Goal: Communication & Community: Answer question/provide support

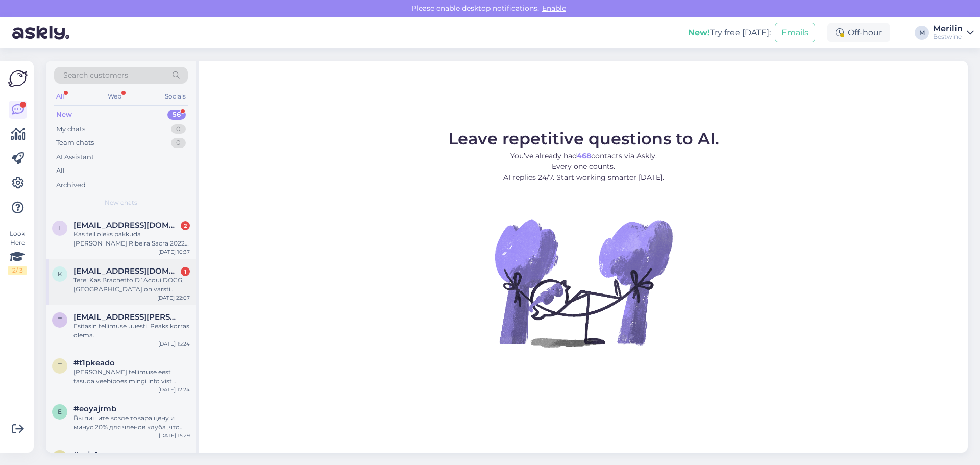
click at [121, 280] on div "Tere! Kas Brachetto D´Acqui DOCG, [GEOGRAPHIC_DATA] on varsti [GEOGRAPHIC_DATA]…" at bounding box center [132, 285] width 116 height 18
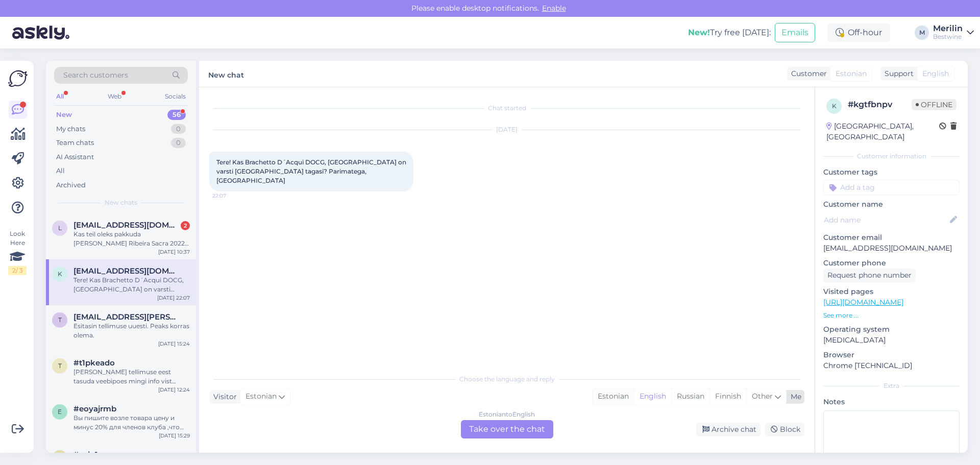
click at [609, 399] on div "Estonian" at bounding box center [613, 396] width 41 height 15
click at [522, 427] on div "Estonian to Estonian Take over the chat" at bounding box center [507, 429] width 92 height 18
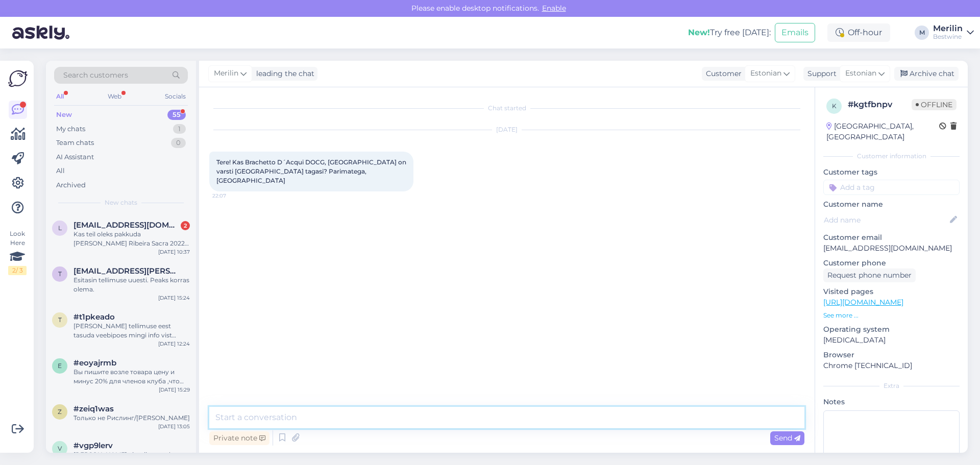
click at [255, 412] on textarea at bounding box center [506, 417] width 595 height 21
type textarea "Tere! Vein on taas saadaval oktoobri alguses :)"
click at [105, 227] on span "[EMAIL_ADDRESS][DOMAIN_NAME]" at bounding box center [127, 225] width 106 height 9
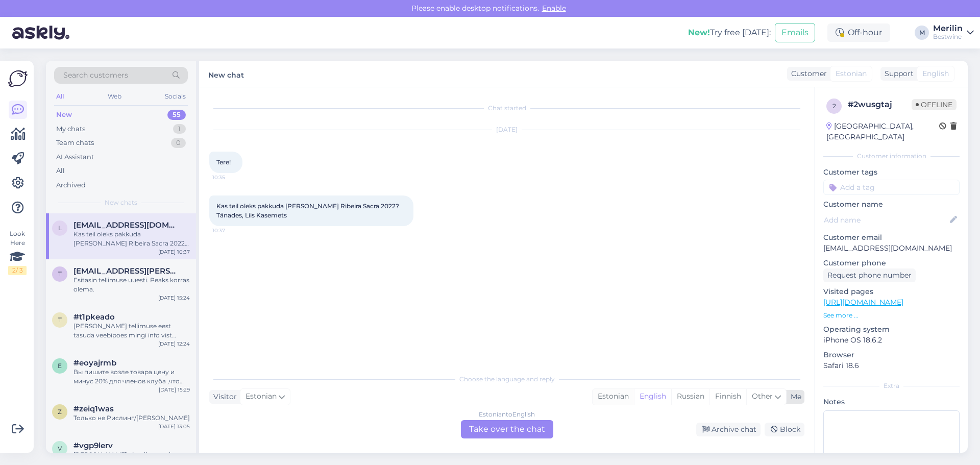
click at [615, 399] on div "Estonian" at bounding box center [613, 396] width 41 height 15
click at [509, 423] on div "Estonian to Estonian Take over the chat" at bounding box center [507, 429] width 92 height 18
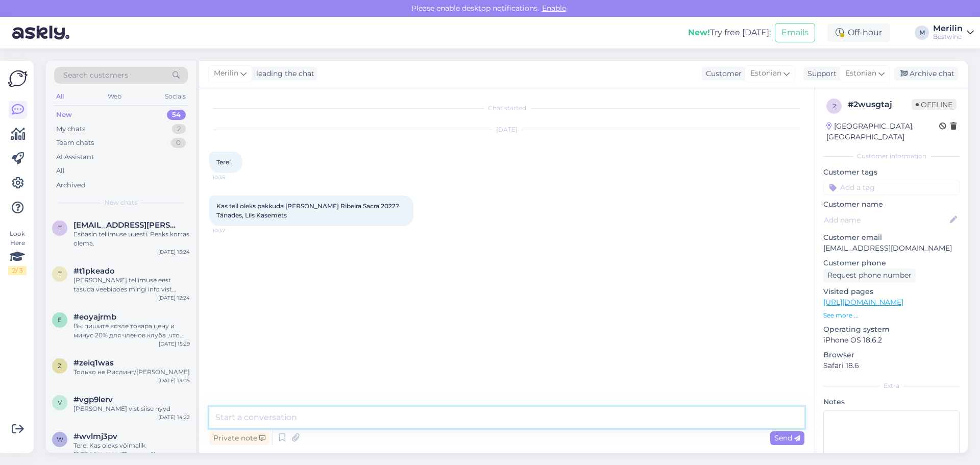
click at [272, 420] on textarea at bounding box center [506, 417] width 595 height 21
type textarea "Tere! Kahjuks soovitud veini pakkuda ei ole"
